Goal: Task Accomplishment & Management: Manage account settings

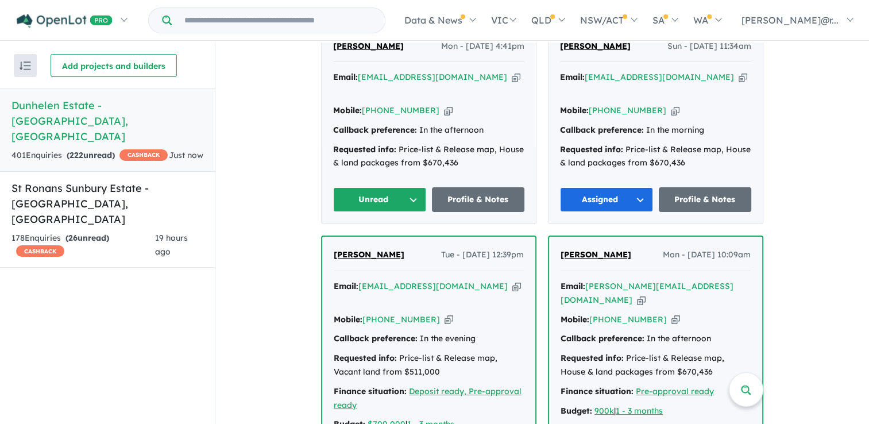
scroll to position [460, 0]
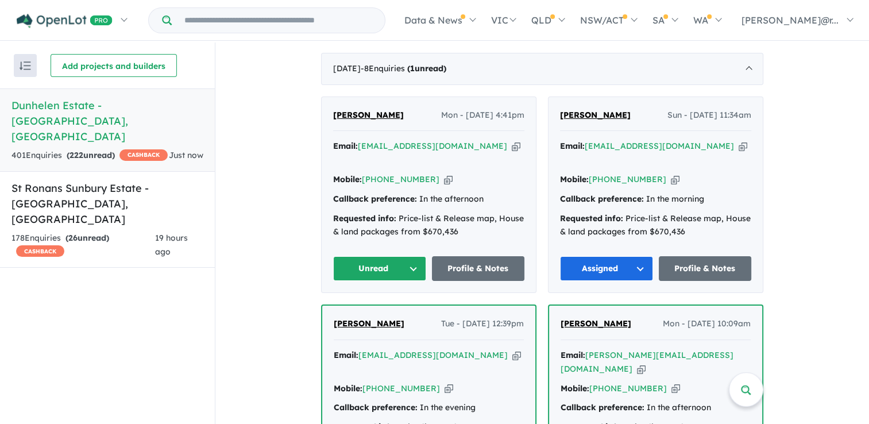
click at [425, 212] on div "Requested info: Price-list & Release map, House & land packages from $670,436" at bounding box center [428, 226] width 191 height 28
click at [464, 256] on link "Profile & Notes" at bounding box center [478, 268] width 93 height 25
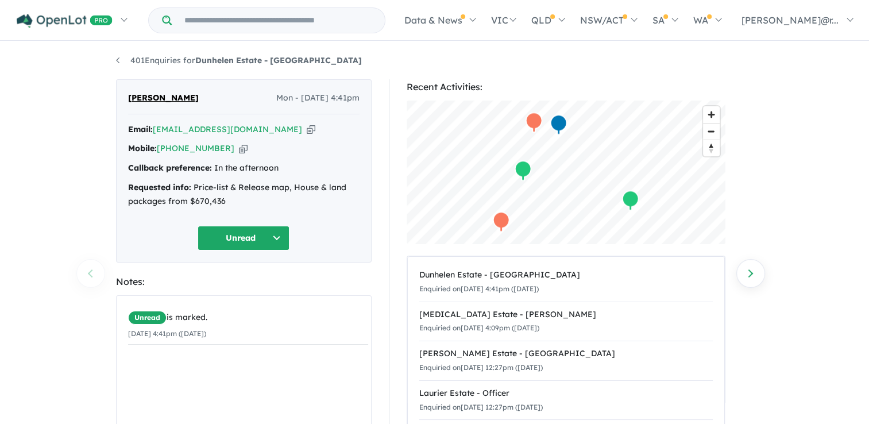
click at [258, 232] on button "Unread" at bounding box center [244, 238] width 92 height 25
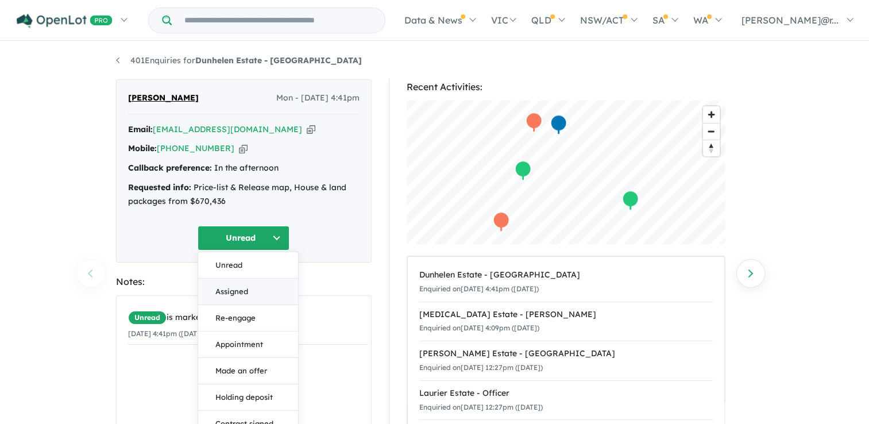
click at [255, 288] on button "Assigned" at bounding box center [248, 291] width 100 height 26
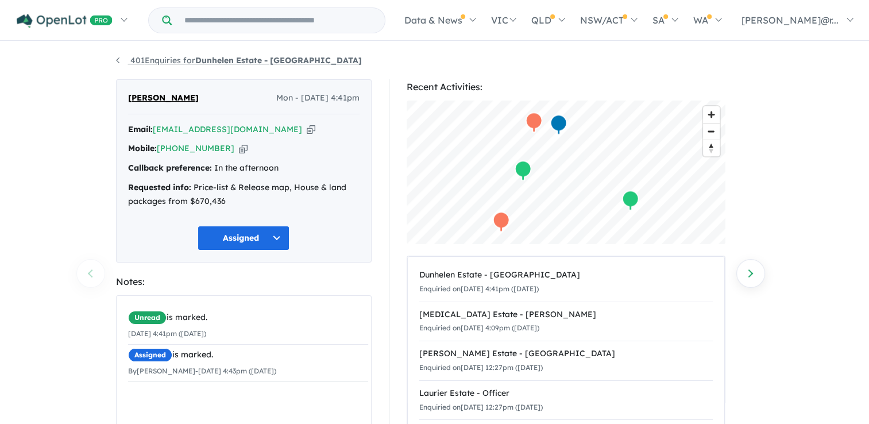
click at [122, 60] on link "401 Enquiries for Dunhelen Estate - Greenvale" at bounding box center [239, 60] width 246 height 10
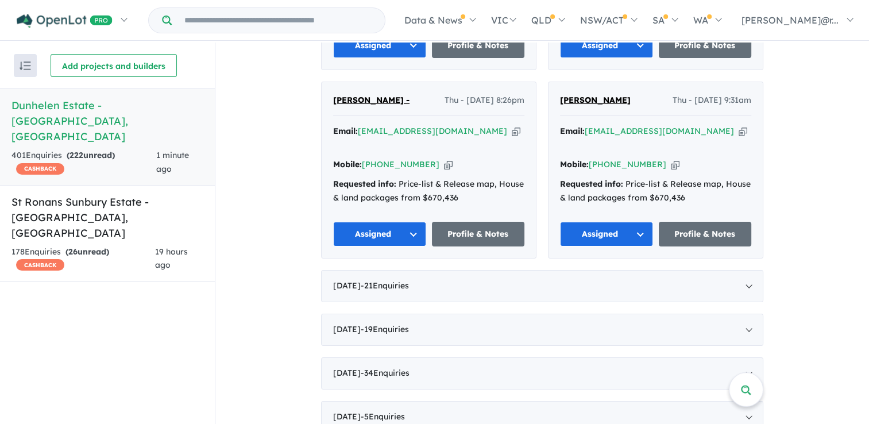
scroll to position [1264, 0]
